Goal: Task Accomplishment & Management: Use online tool/utility

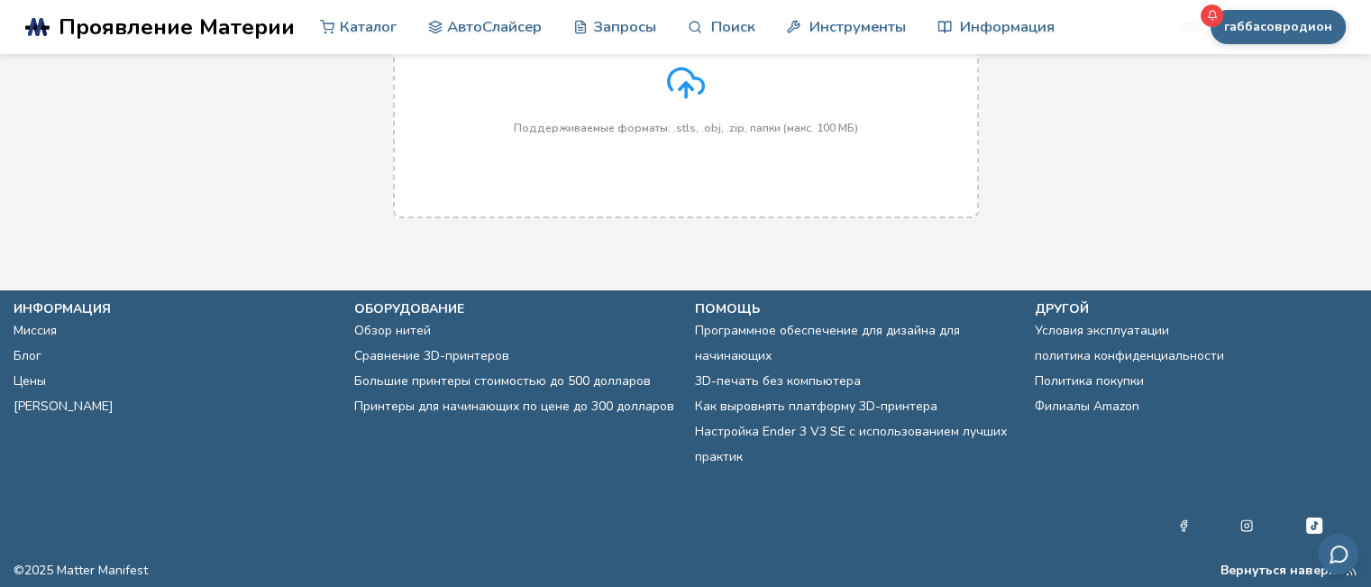
drag, startPoint x: 1118, startPoint y: 172, endPoint x: 1107, endPoint y: 165, distance: 13.0
click at [1118, 172] on div "Перетащите и отпустите или щелкните, чтобы выбрать Поддерживаемые форматы: .stl…" at bounding box center [685, 83] width 1371 height 306
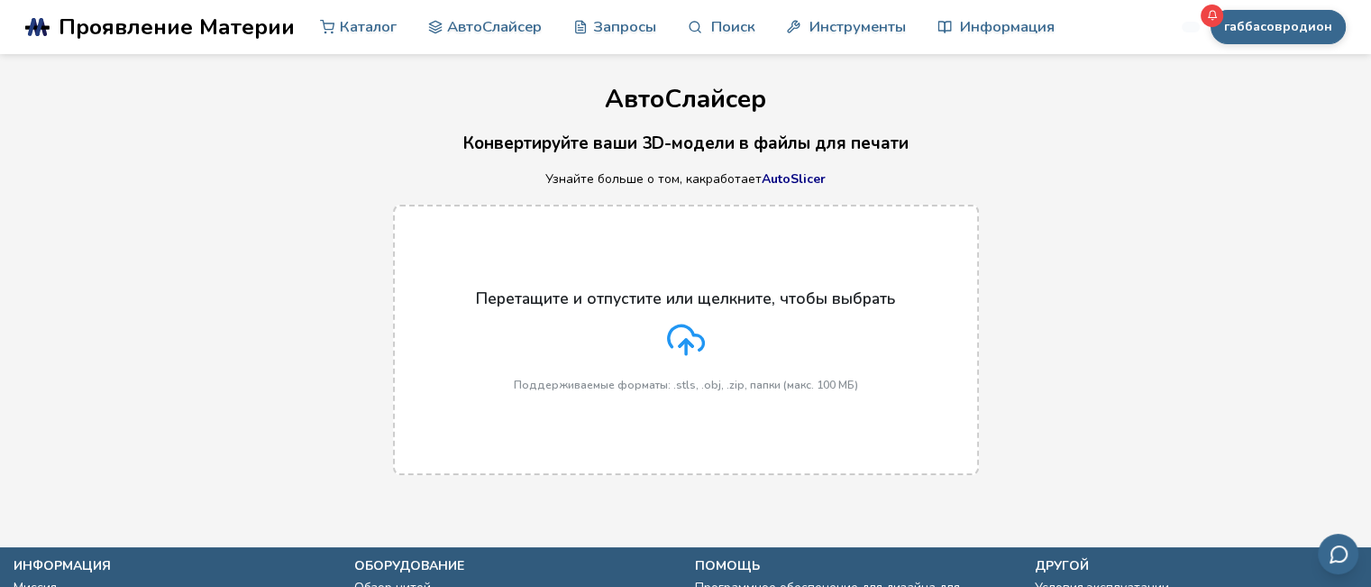
click at [680, 327] on icon at bounding box center [686, 340] width 38 height 38
click at [0, 0] on input "Перетащите и отпустите или щелкните, чтобы выбрать Поддерживаемые форматы: .stl…" at bounding box center [0, 0] width 0 height 0
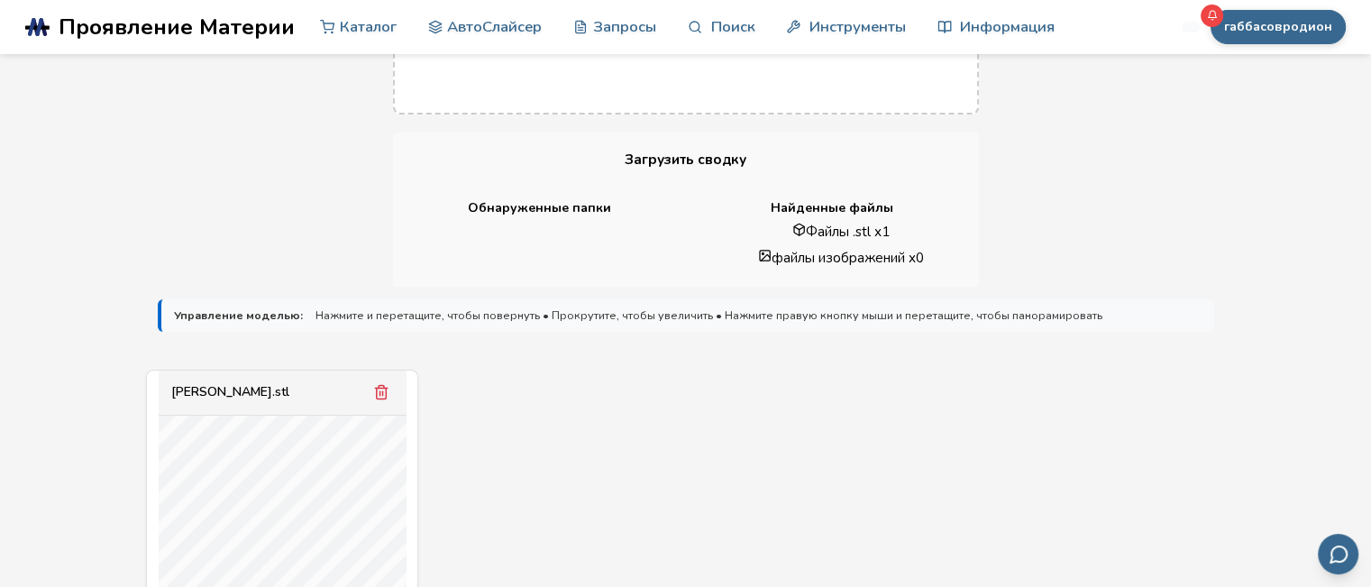
scroll to position [721, 0]
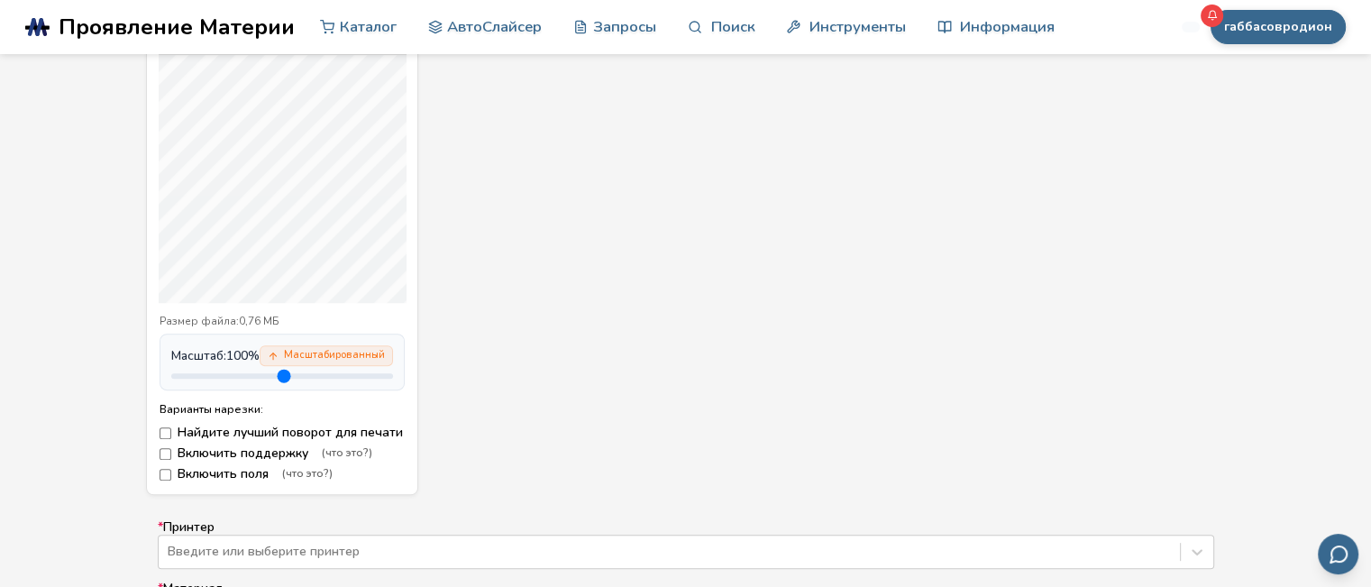
drag, startPoint x: 223, startPoint y: 381, endPoint x: 422, endPoint y: 385, distance: 199.2
click at [393, 379] on input "range" at bounding box center [282, 375] width 222 height 5
drag, startPoint x: 375, startPoint y: 381, endPoint x: 285, endPoint y: 381, distance: 90.1
type input "***"
click at [285, 379] on input "range" at bounding box center [282, 375] width 222 height 5
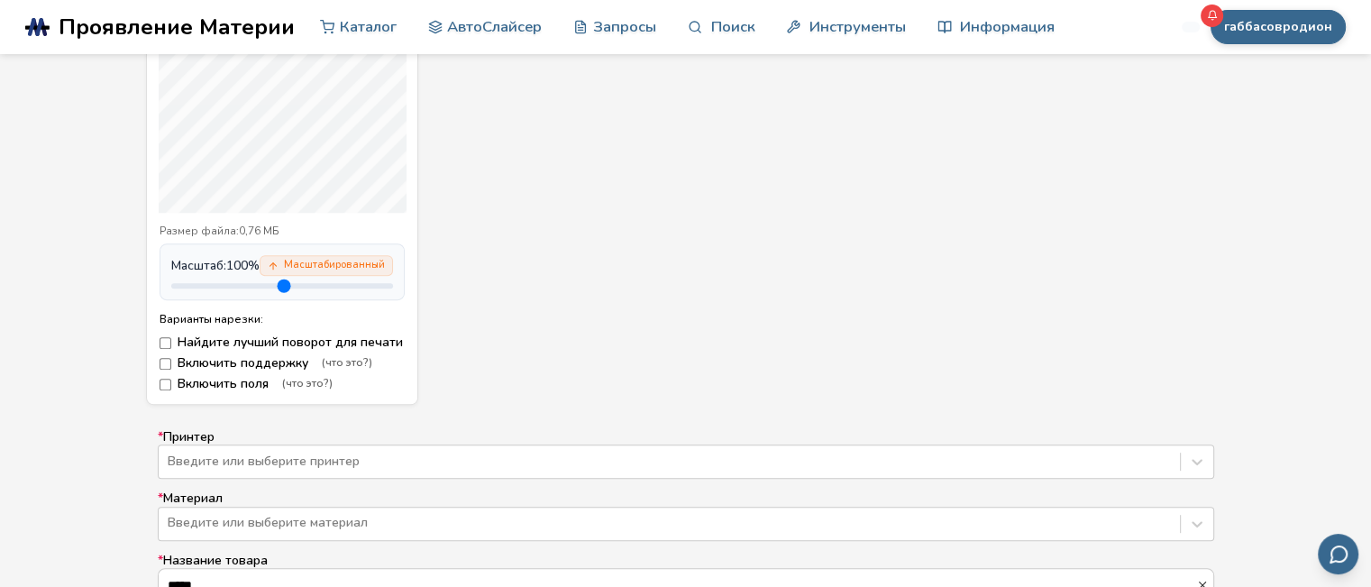
scroll to position [901, 0]
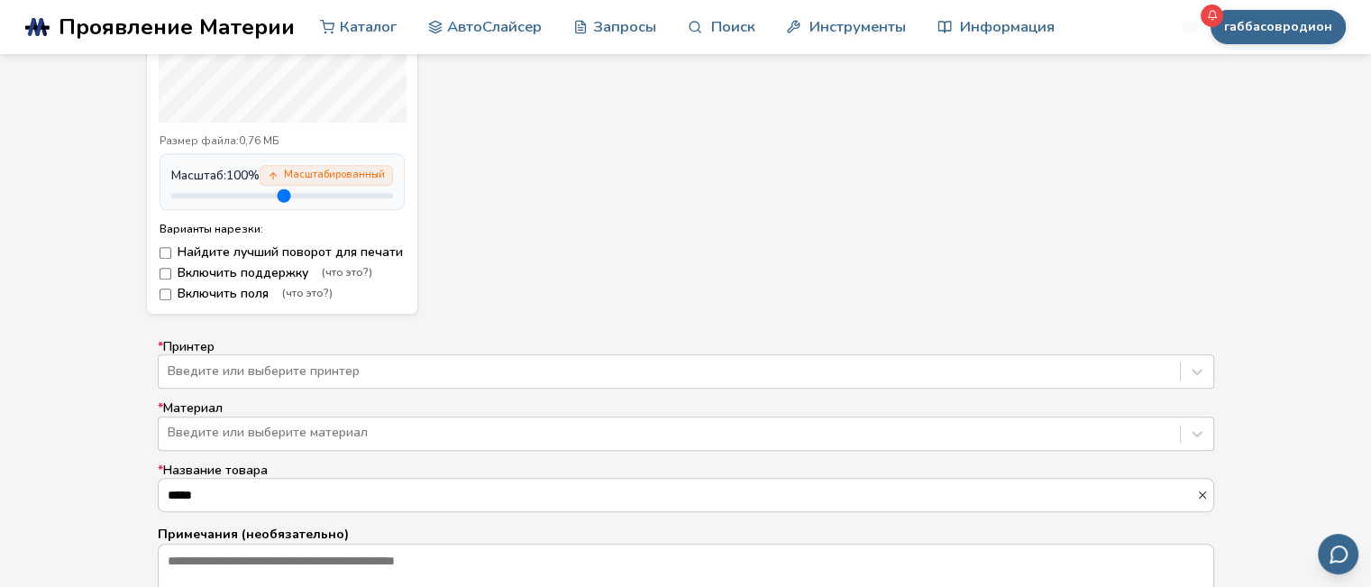
click at [167, 297] on div "Размер файла: 0,76 МБ Масштаб: 100 % Масштабированный Варианты нарезки: Найдите…" at bounding box center [282, 219] width 270 height 192
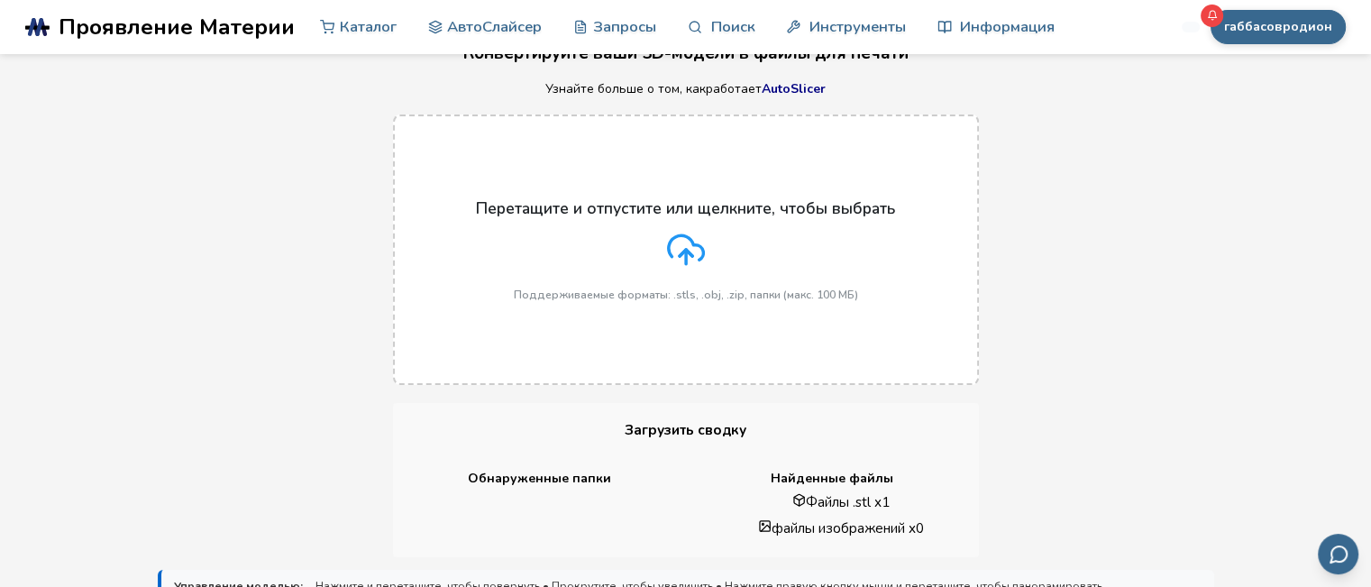
scroll to position [0, 0]
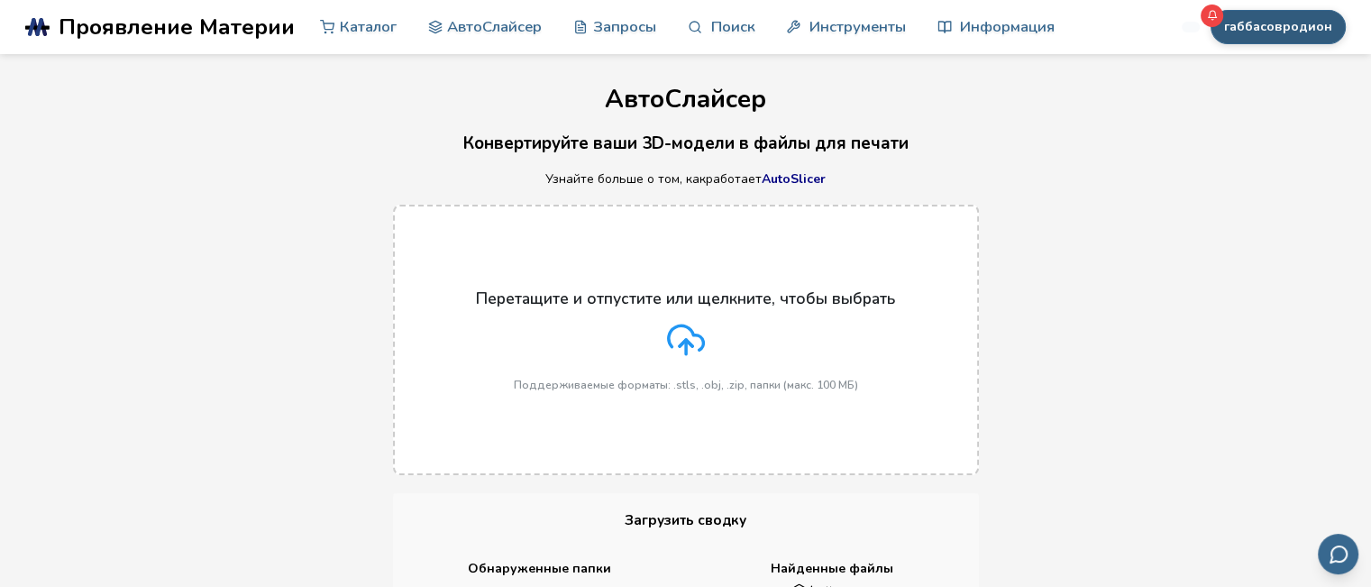
click at [1272, 18] on font "габбасовродион" at bounding box center [1278, 26] width 108 height 17
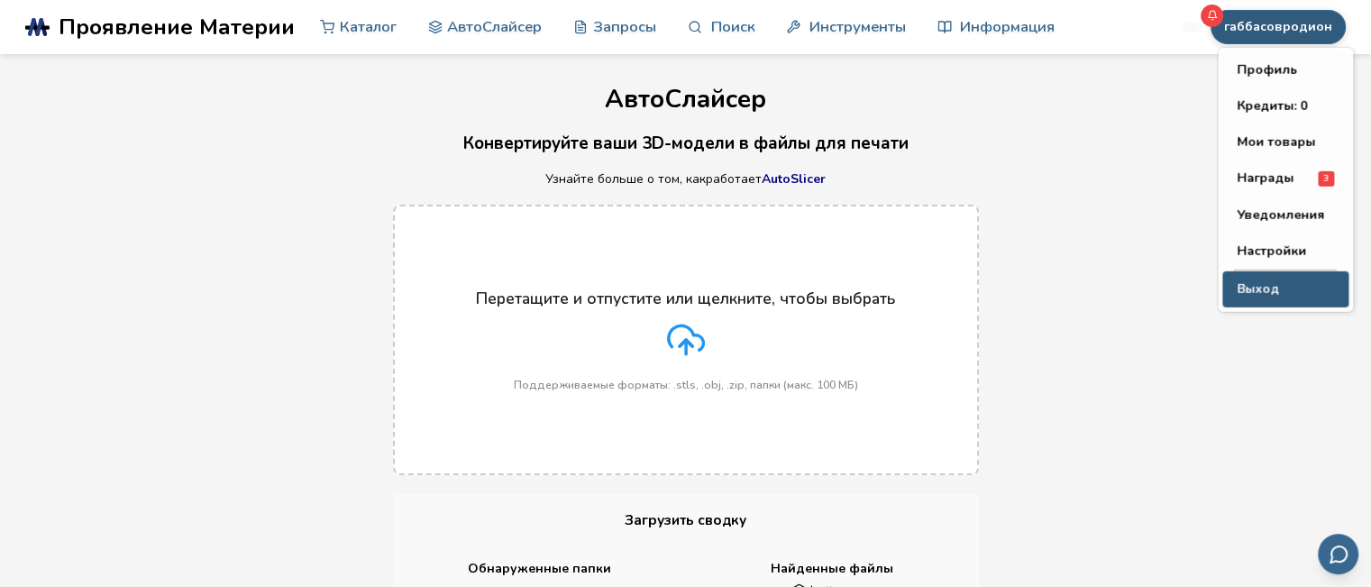
click at [1278, 277] on button "Выход" at bounding box center [1285, 289] width 126 height 36
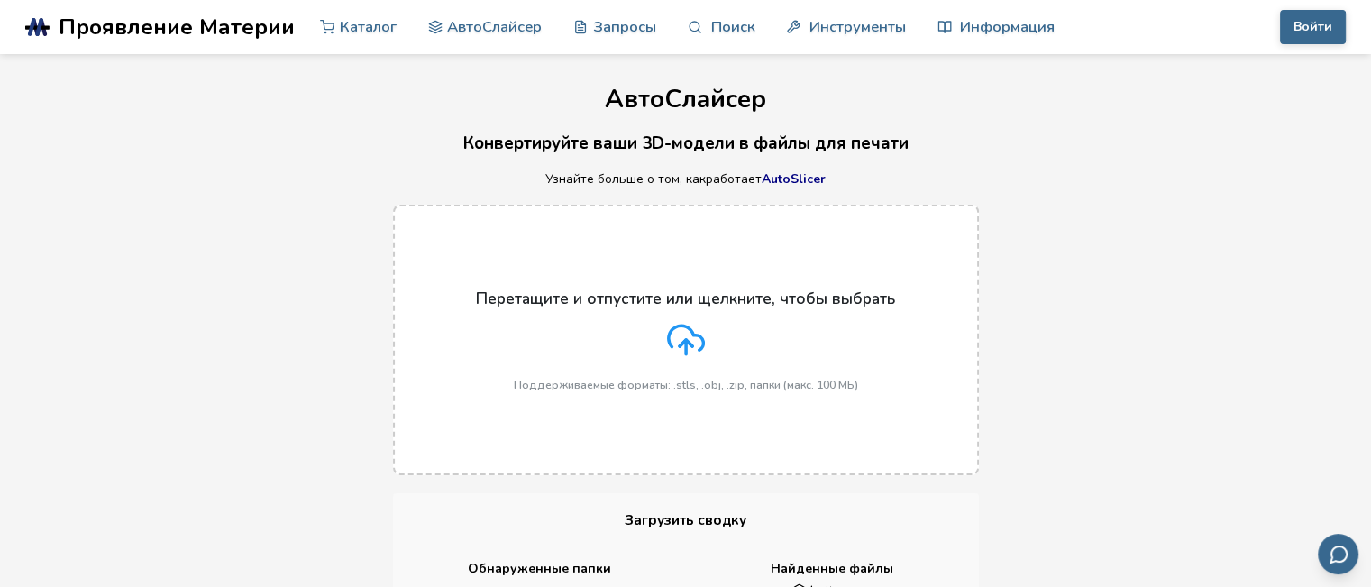
click at [1348, 32] on header ".cls-1, .cls-2, .cls-3 { stroke-width: 0px; } .cls-2 { fill: #1d1e56; } .cls-3 …" at bounding box center [685, 27] width 1371 height 54
click at [1337, 32] on button "Войти" at bounding box center [1313, 27] width 66 height 34
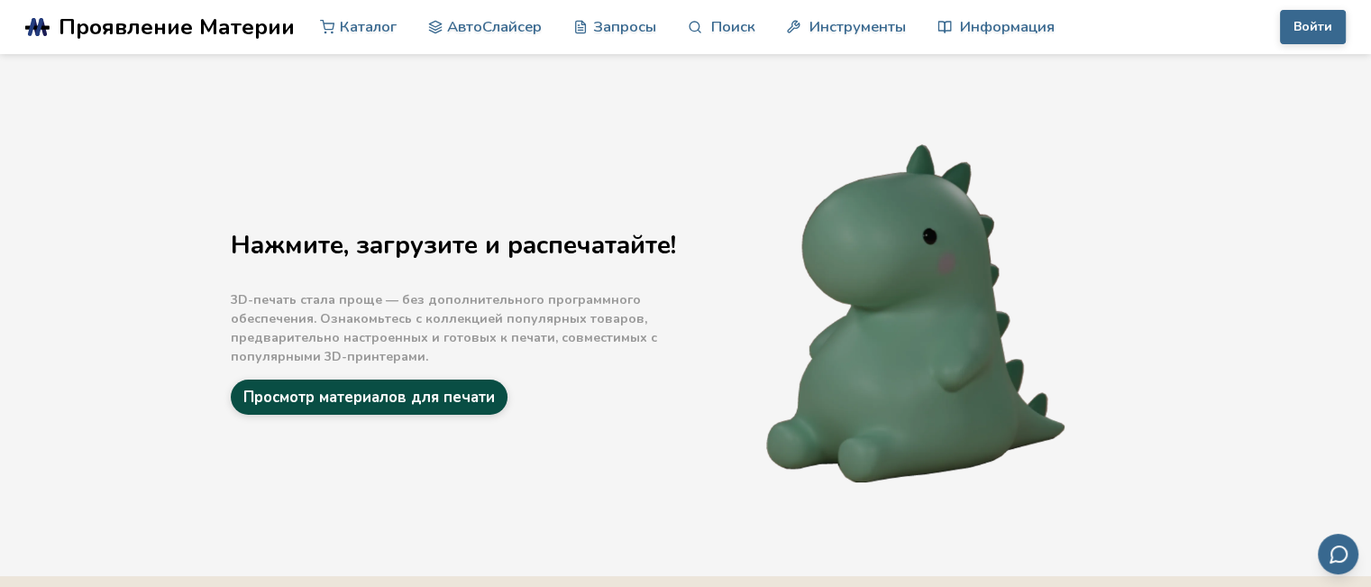
click at [455, 392] on font "Просмотр материалов для печати" at bounding box center [368, 397] width 251 height 21
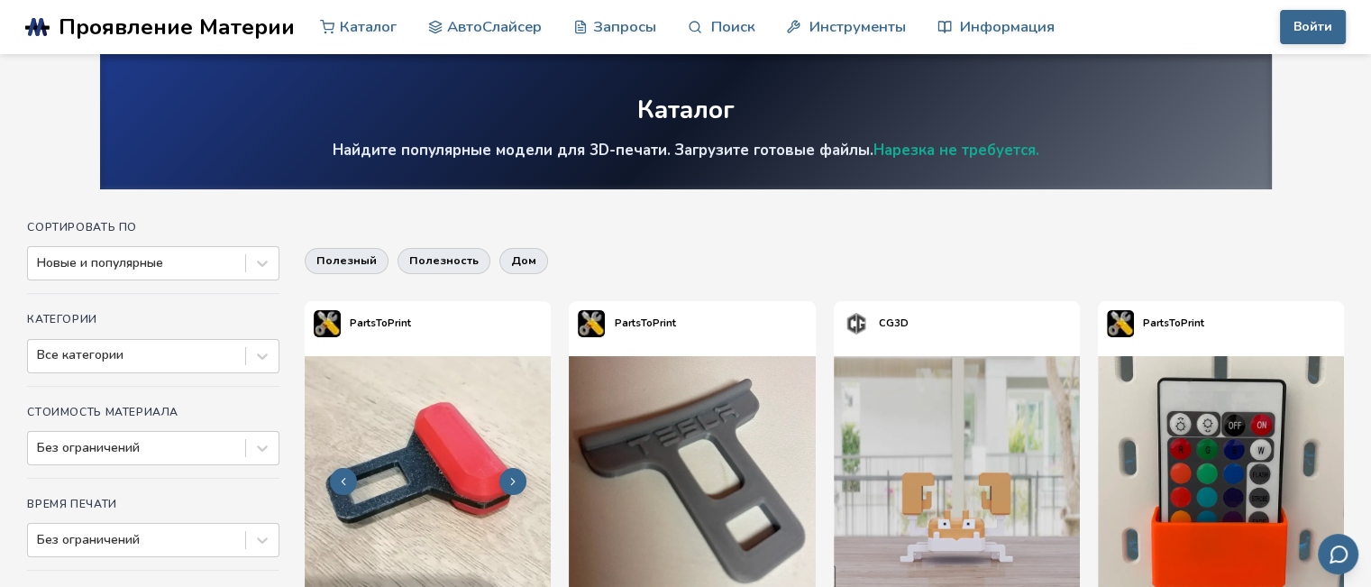
scroll to position [270, 0]
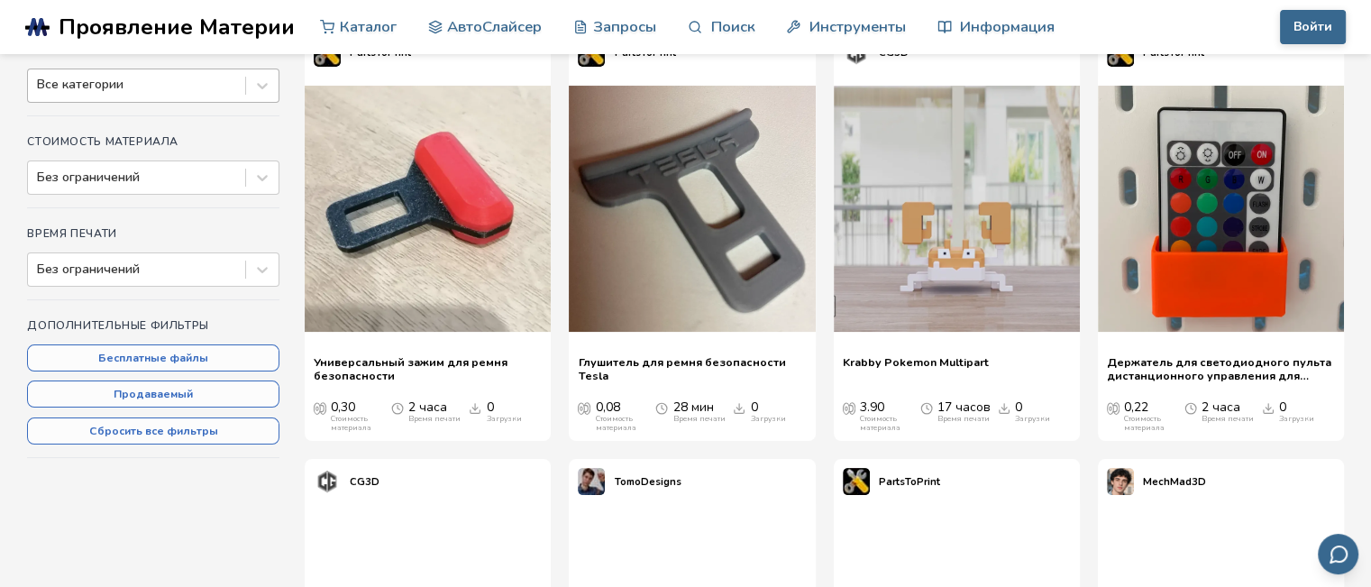
click at [207, 82] on div at bounding box center [136, 85] width 199 height 18
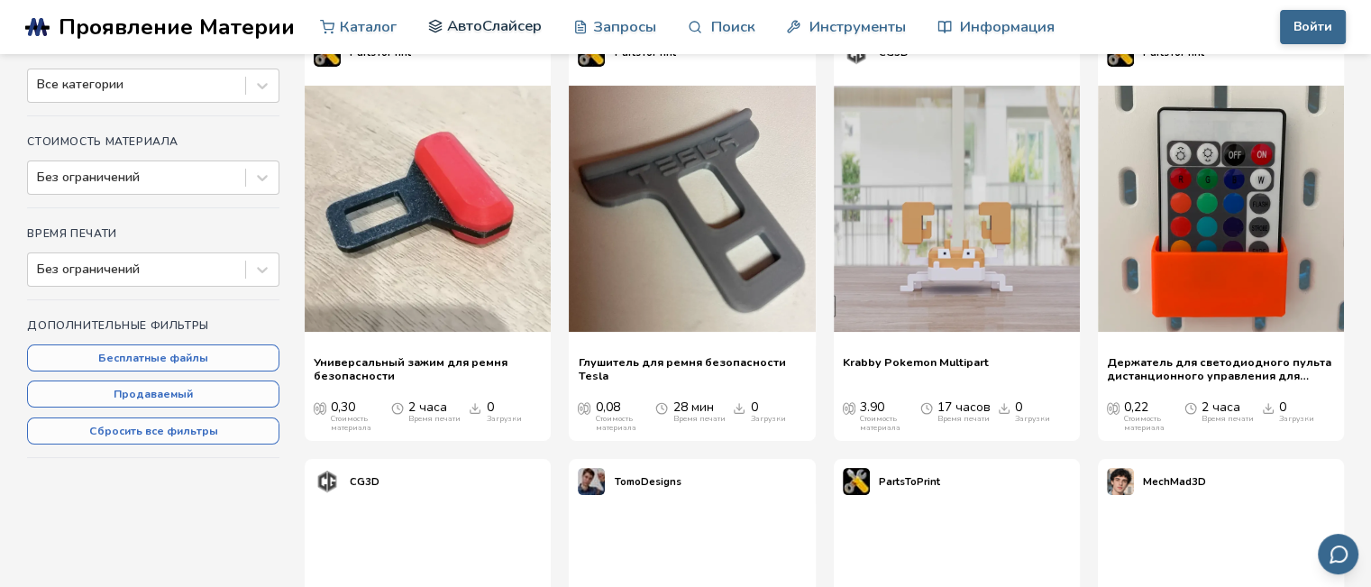
click at [492, 14] on link "АвтоСлайсер" at bounding box center [485, 26] width 114 height 54
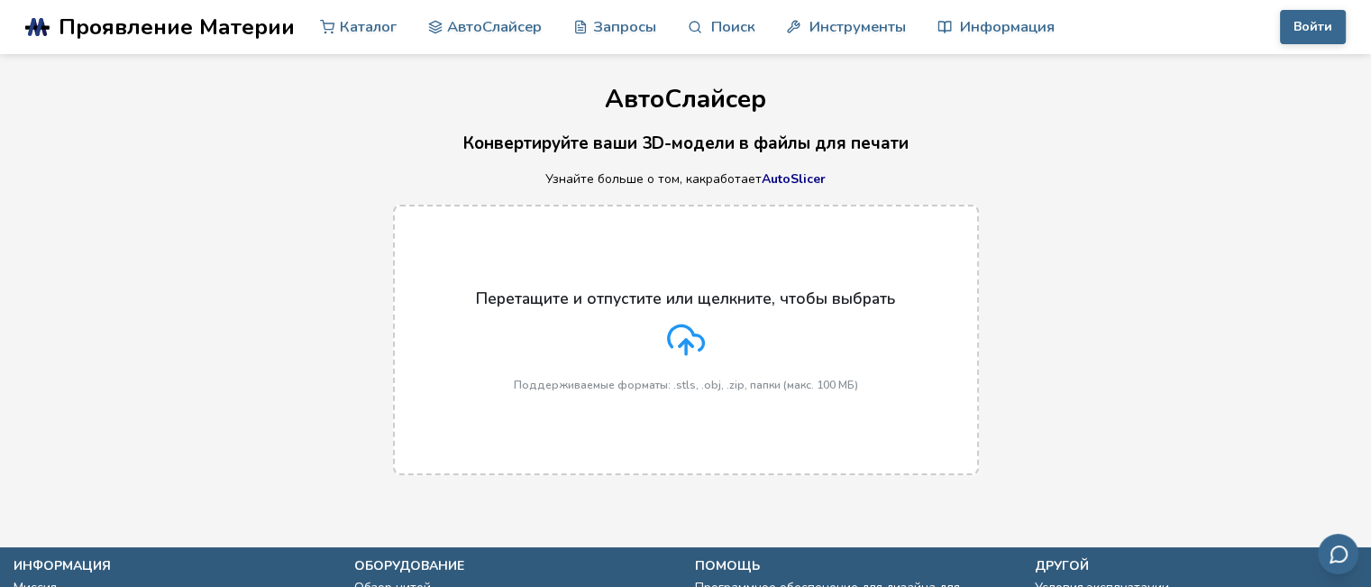
click at [660, 342] on div "Перетащите и отпустите или щелкните, чтобы выбрать Поддерживаемые форматы: .stl…" at bounding box center [685, 340] width 419 height 102
click at [0, 0] on input "Перетащите и отпустите или щелкните, чтобы выбрать Поддерживаемые форматы: .stl…" at bounding box center [0, 0] width 0 height 0
click at [702, 331] on div "Перетащите и отпустите или щелкните, чтобы выбрать Поддерживаемые форматы: .stl…" at bounding box center [685, 340] width 419 height 102
click at [0, 0] on input "Перетащите и отпустите или щелкните, чтобы выбрать Поддерживаемые форматы: .stl…" at bounding box center [0, 0] width 0 height 0
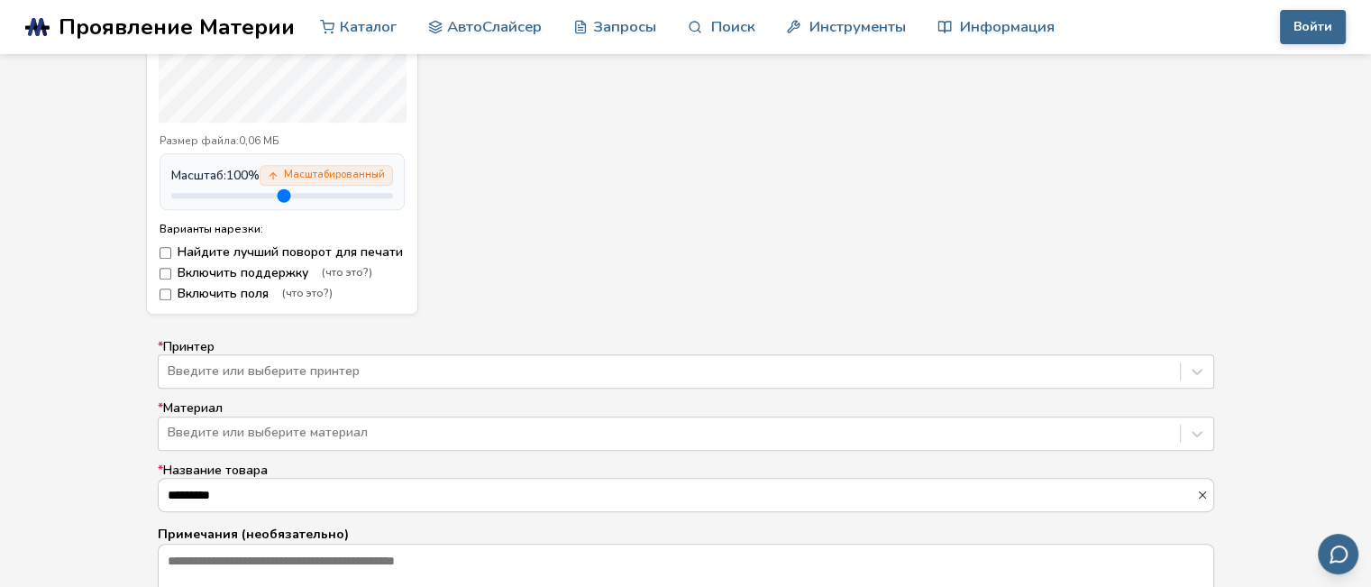
scroll to position [631, 0]
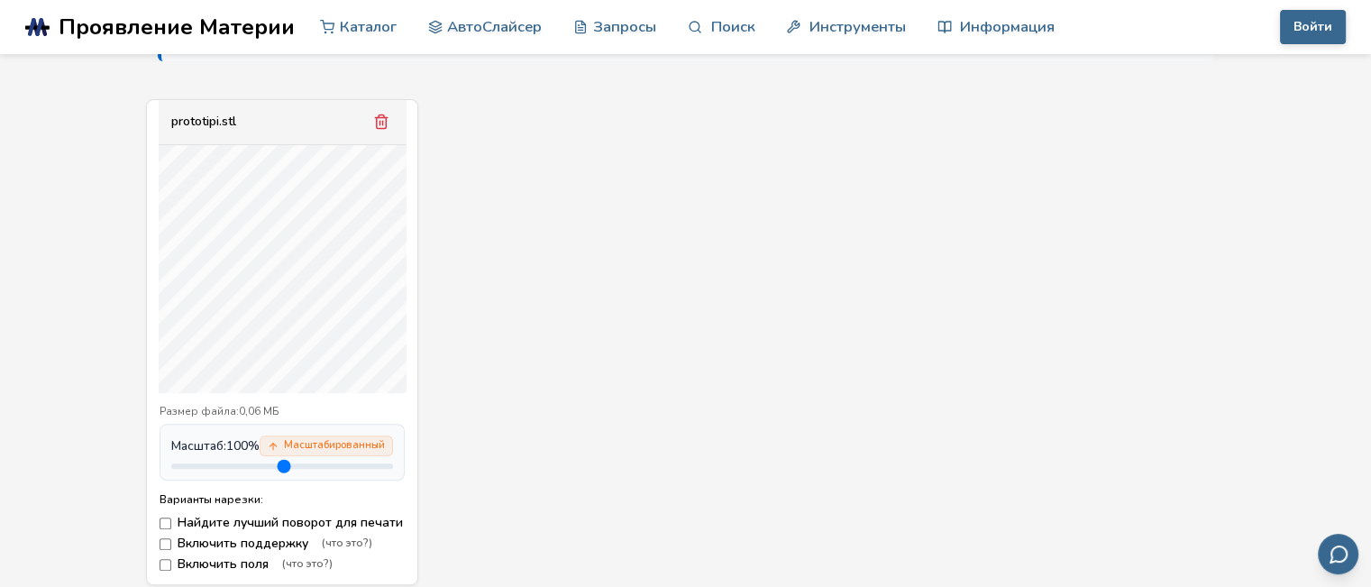
drag, startPoint x: 226, startPoint y: 476, endPoint x: 496, endPoint y: 483, distance: 269.6
click at [393, 469] on input "range" at bounding box center [282, 465] width 222 height 5
drag, startPoint x: 368, startPoint y: 471, endPoint x: 265, endPoint y: 481, distance: 103.2
click at [265, 469] on input "range" at bounding box center [282, 465] width 222 height 5
type input "***"
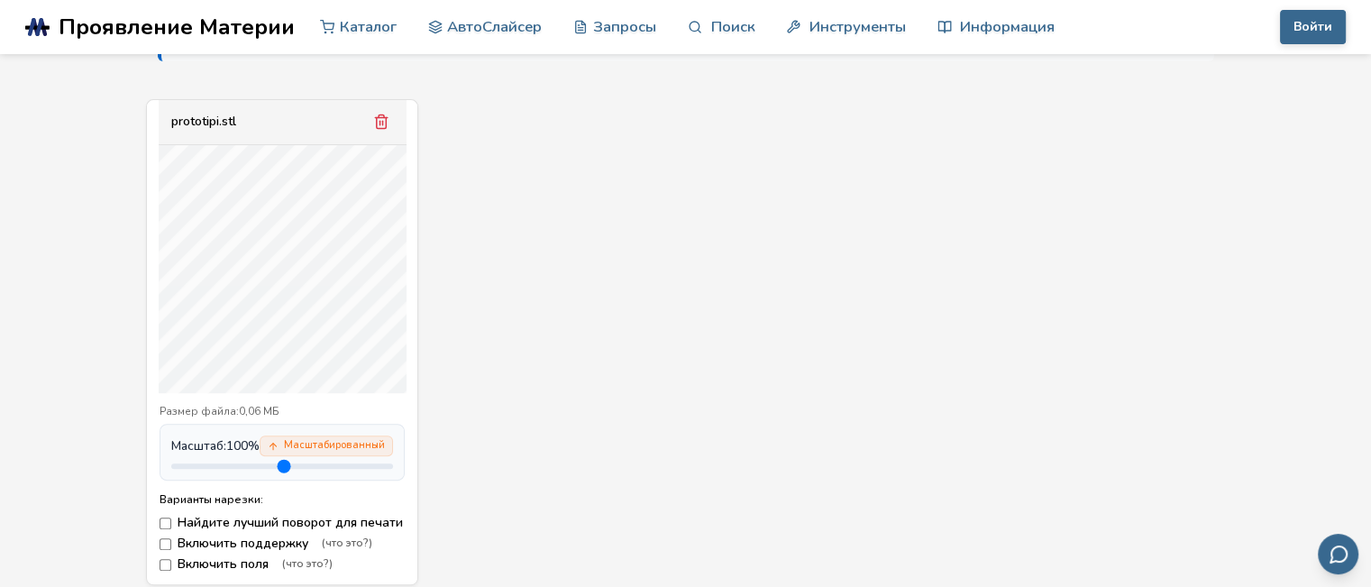
click at [259, 469] on input "range" at bounding box center [282, 465] width 222 height 5
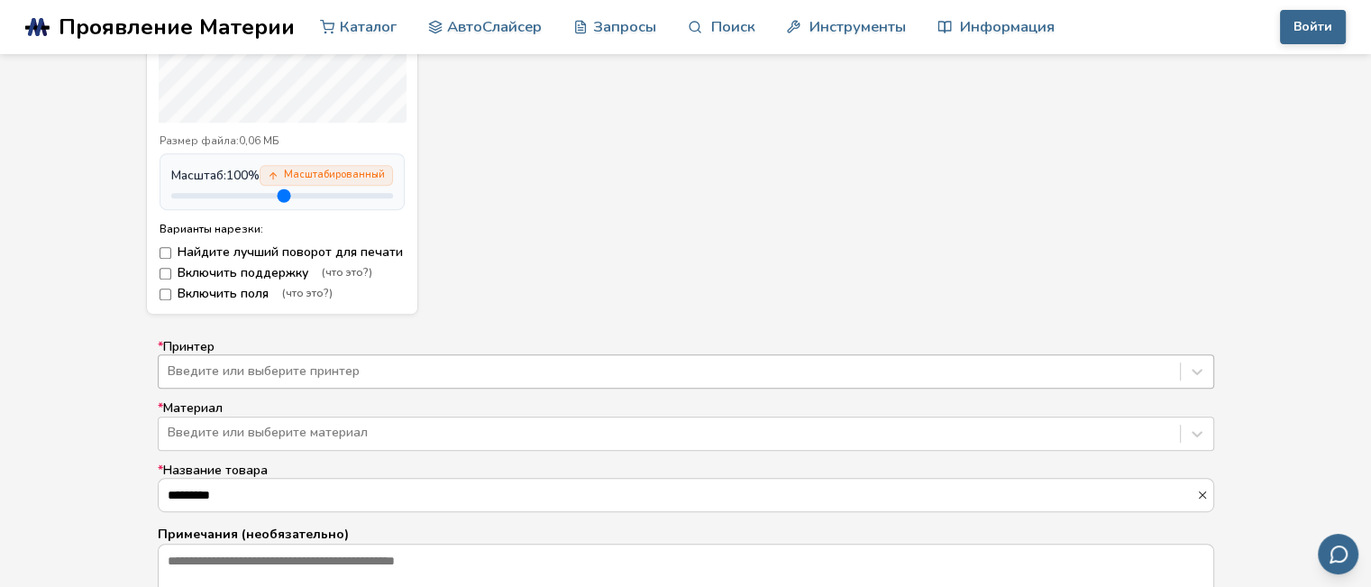
scroll to position [1010, 0]
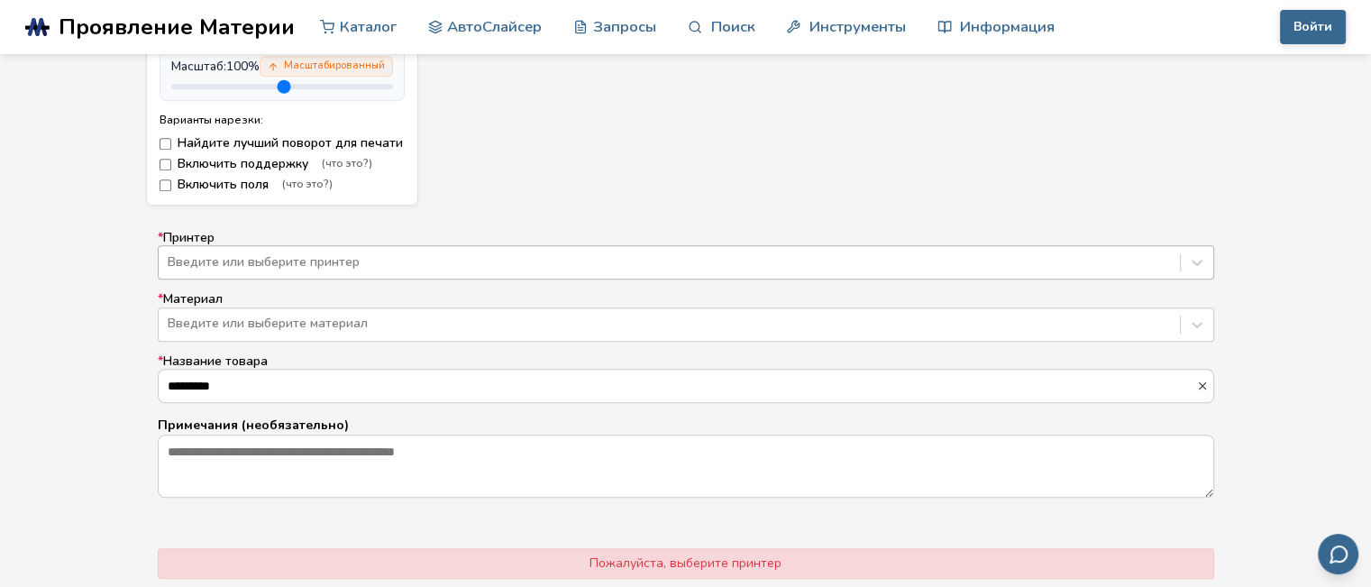
click at [224, 279] on div "Введите или выберите принтер" at bounding box center [686, 262] width 1056 height 34
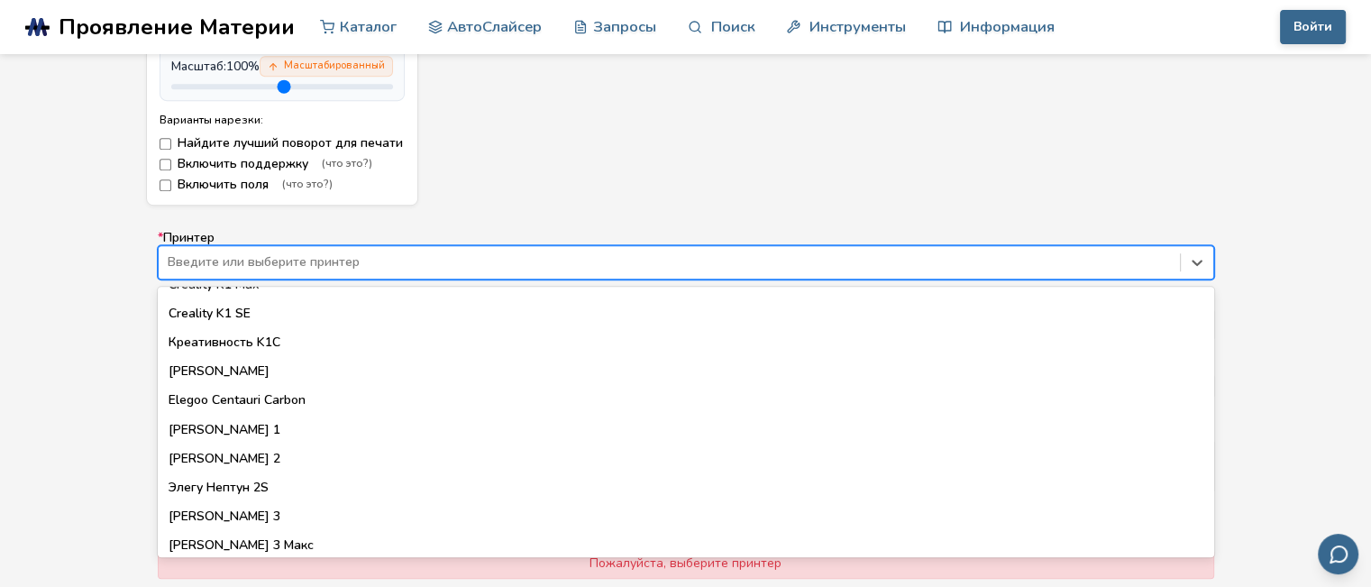
scroll to position [811, 0]
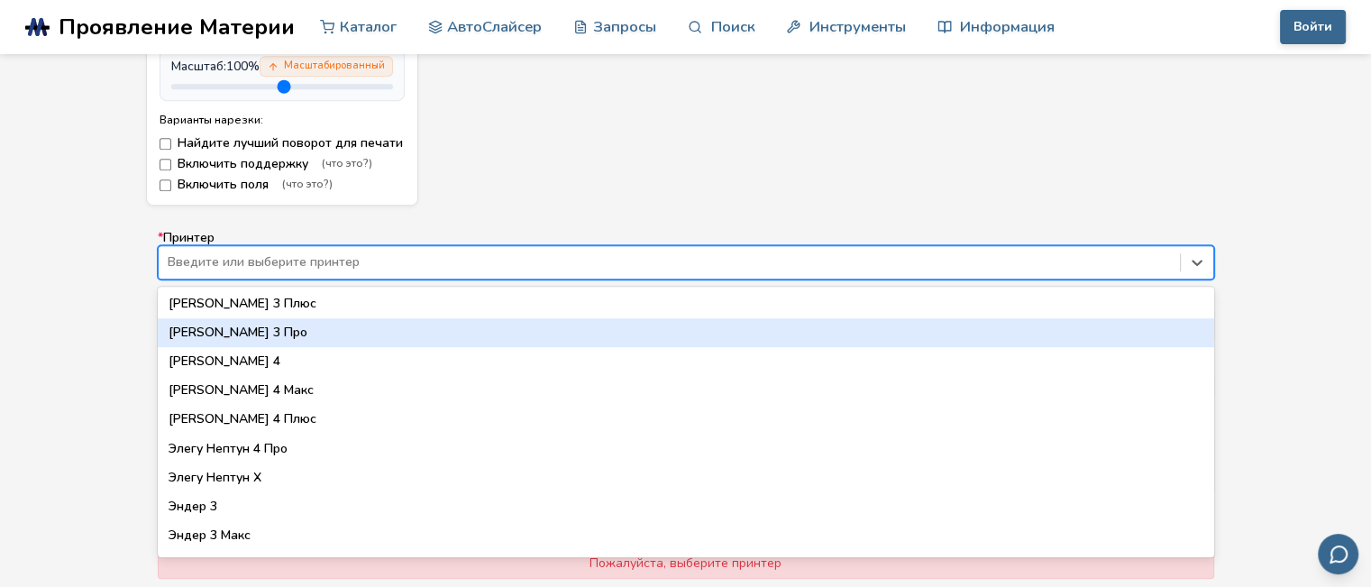
click at [213, 341] on font "[PERSON_NAME] 3 Про" at bounding box center [238, 332] width 139 height 17
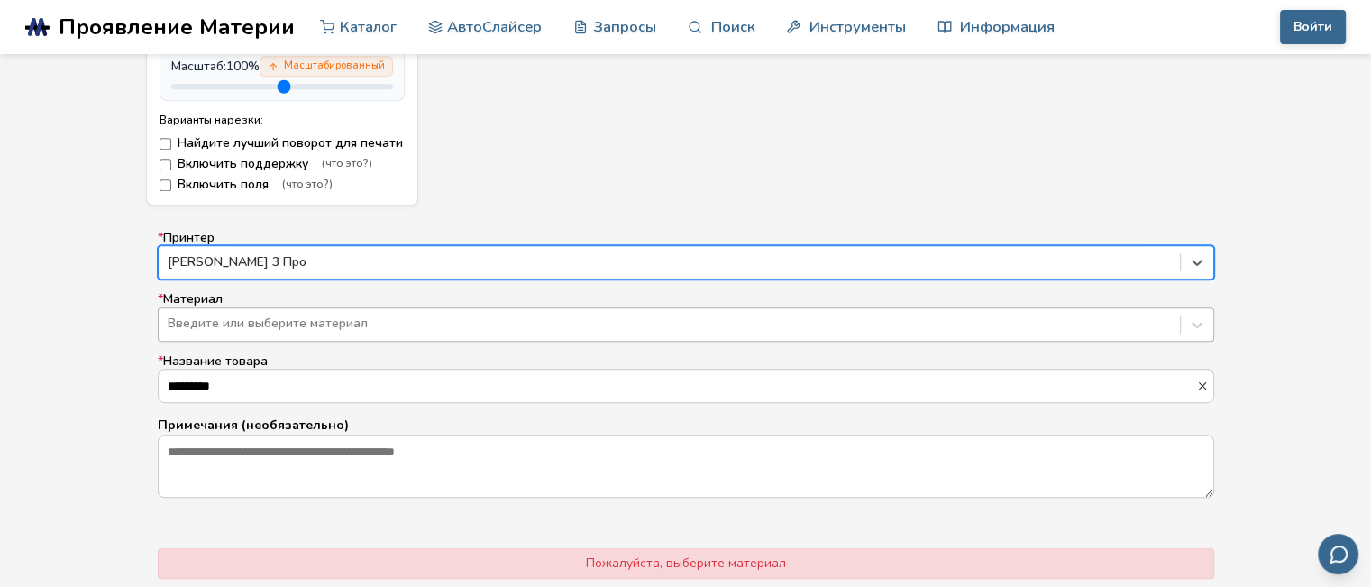
click at [194, 333] on div at bounding box center [669, 324] width 1003 height 18
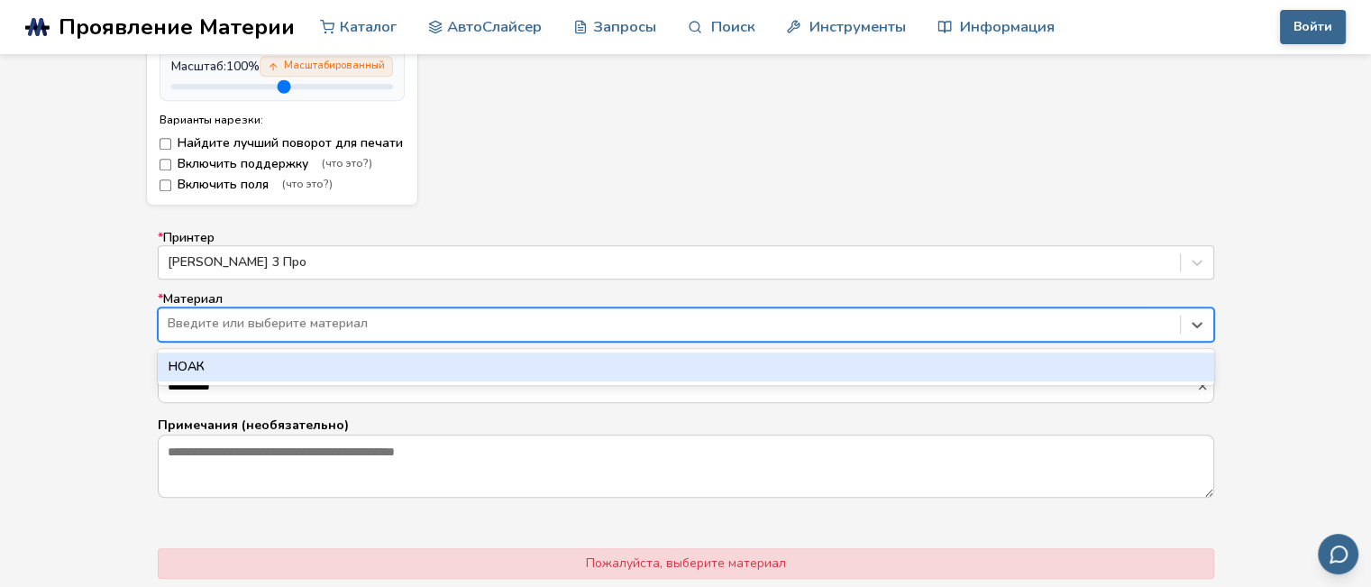
click at [294, 381] on div "НОАК" at bounding box center [686, 366] width 1056 height 29
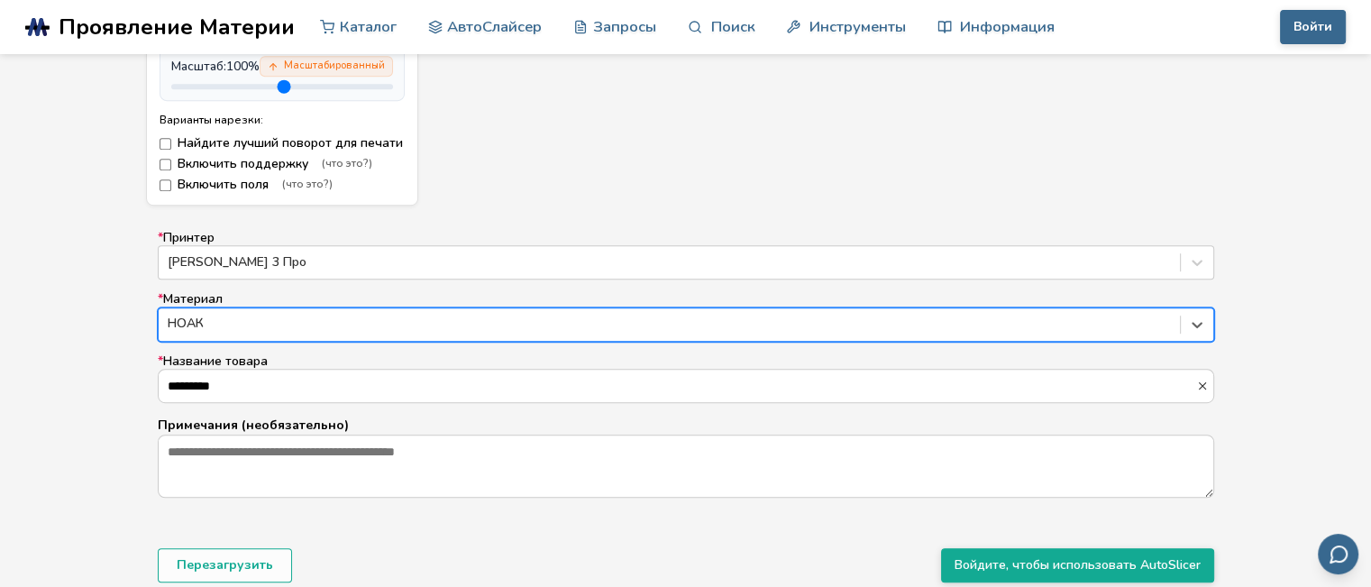
scroll to position [1281, 0]
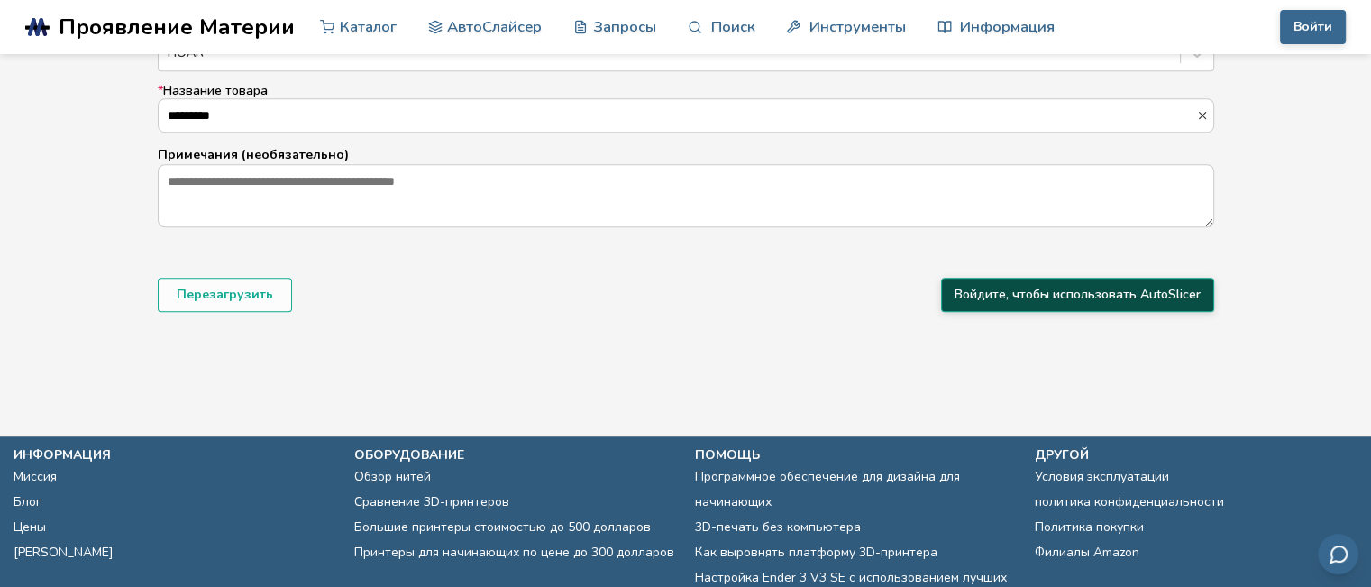
click at [988, 303] on font "Войдите, чтобы использовать AutoSlicer" at bounding box center [1078, 294] width 246 height 17
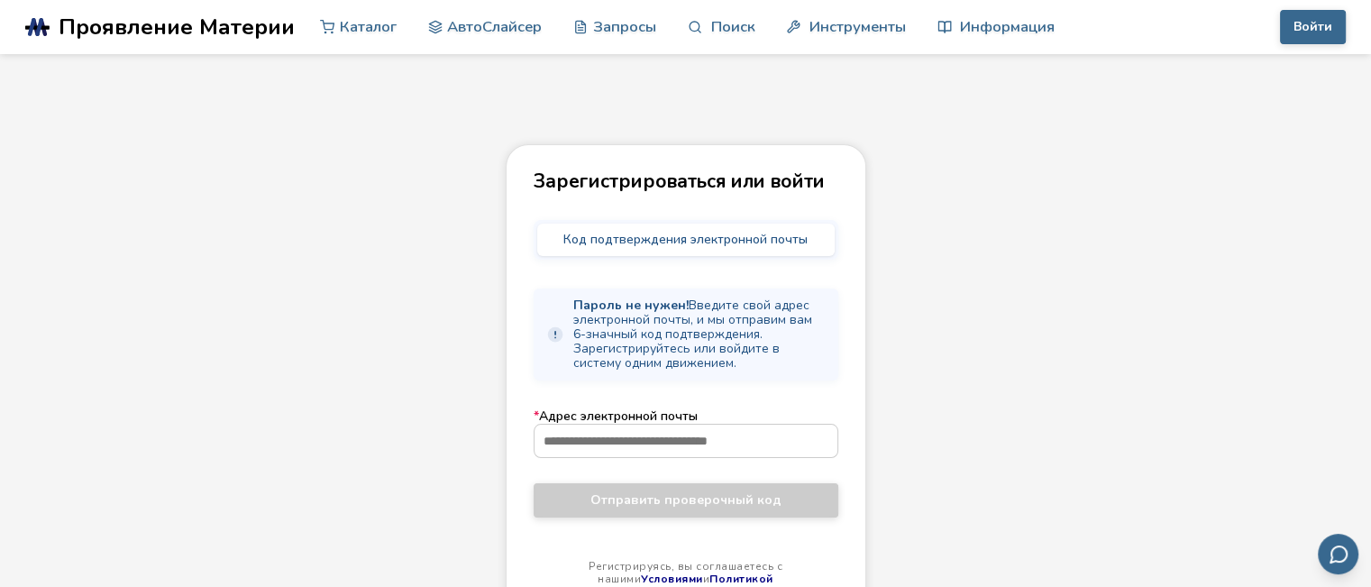
click at [632, 183] on font "Зарегистрироваться или войти" at bounding box center [679, 181] width 291 height 25
drag, startPoint x: 656, startPoint y: 189, endPoint x: 681, endPoint y: 189, distance: 24.3
click at [671, 189] on font "Зарегистрироваться или войти" at bounding box center [679, 181] width 291 height 25
click at [741, 239] on font "Код подтверждения электронной почты" at bounding box center [685, 239] width 244 height 17
click at [699, 443] on input "* Адрес электронной почты" at bounding box center [686, 441] width 303 height 32
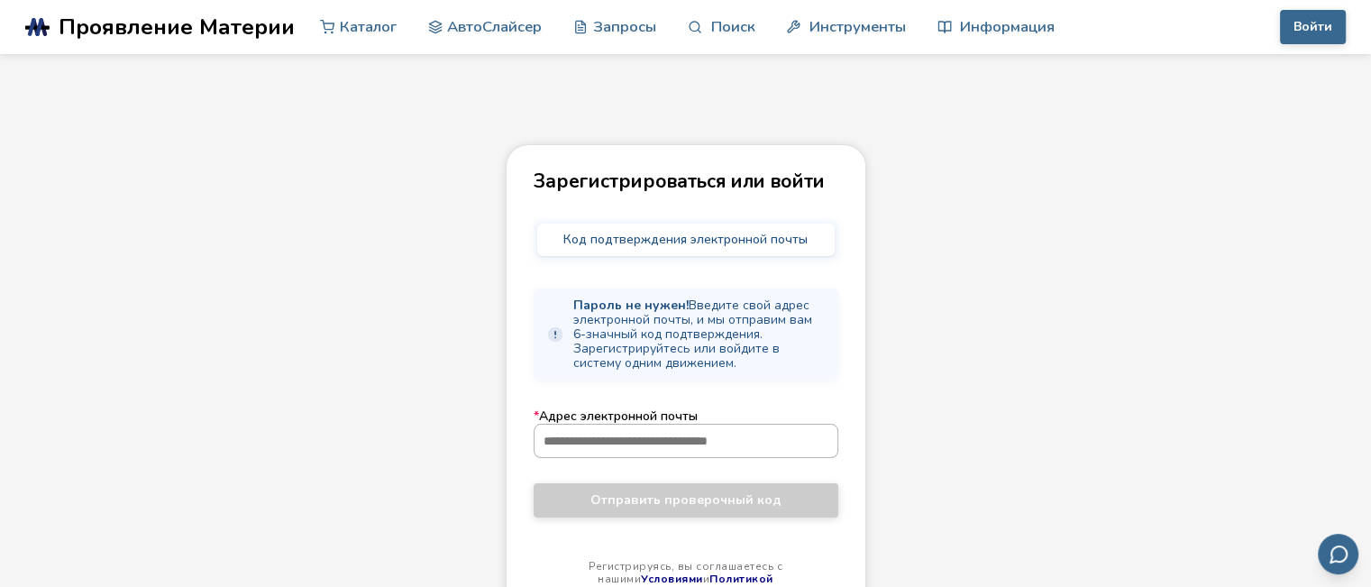
type input "**********"
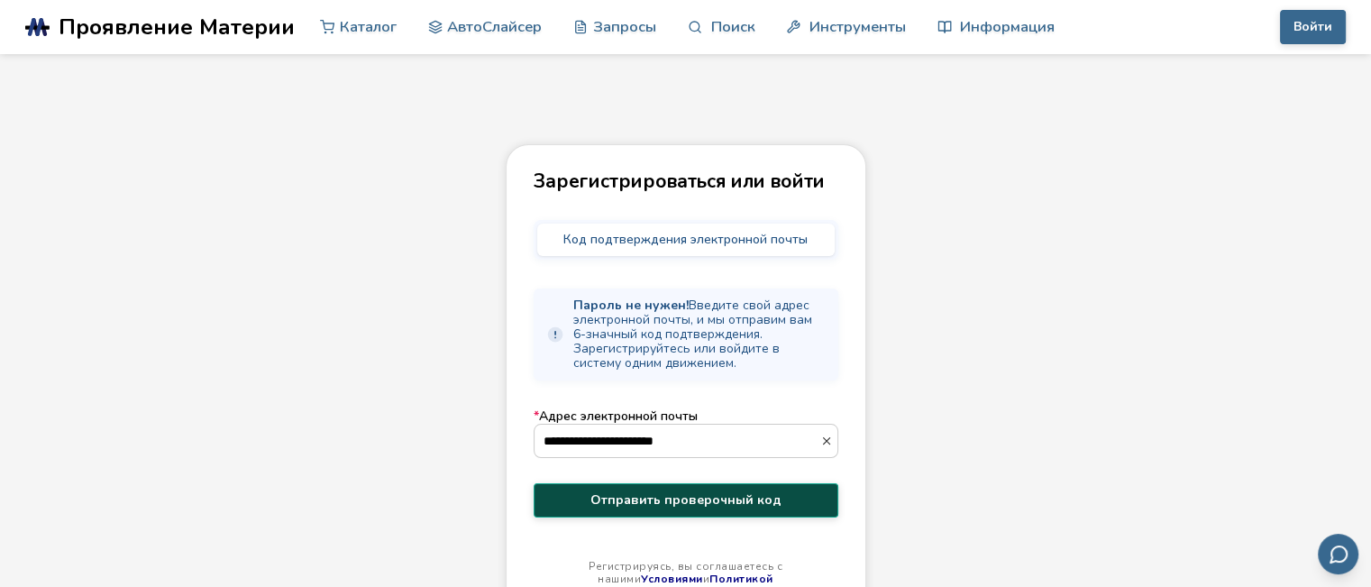
click at [721, 496] on font "Отправить проверочный код" at bounding box center [685, 499] width 191 height 17
